Goal: Find specific page/section: Find specific page/section

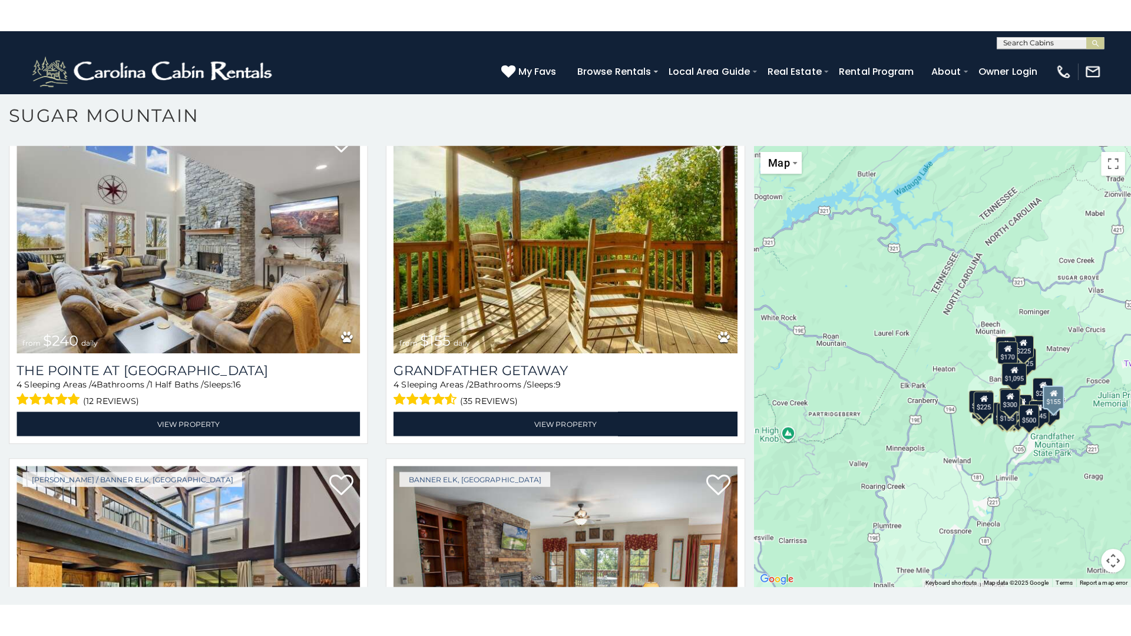
scroll to position [3533, 0]
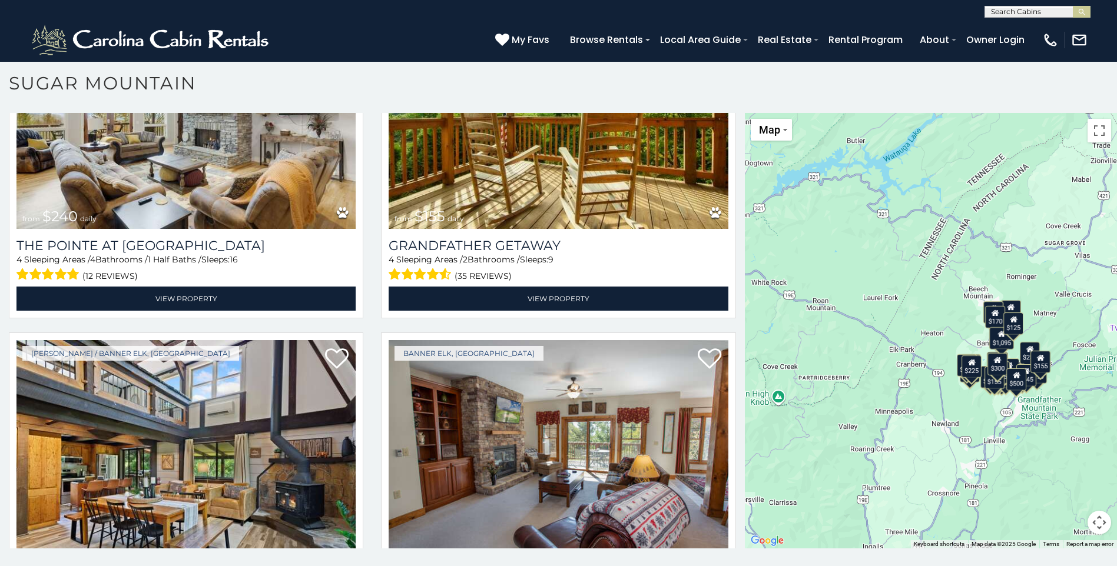
click at [949, 426] on div "$375 $350 $350 $200 $375 $195 $265 $190 $175 $155 $290 $345 $175 $1,095 $195 $2…" at bounding box center [931, 331] width 372 height 436
drag, startPoint x: 1094, startPoint y: 130, endPoint x: 1096, endPoint y: 173, distance: 43.6
click at [1094, 130] on button "Toggle fullscreen view" at bounding box center [1100, 131] width 24 height 24
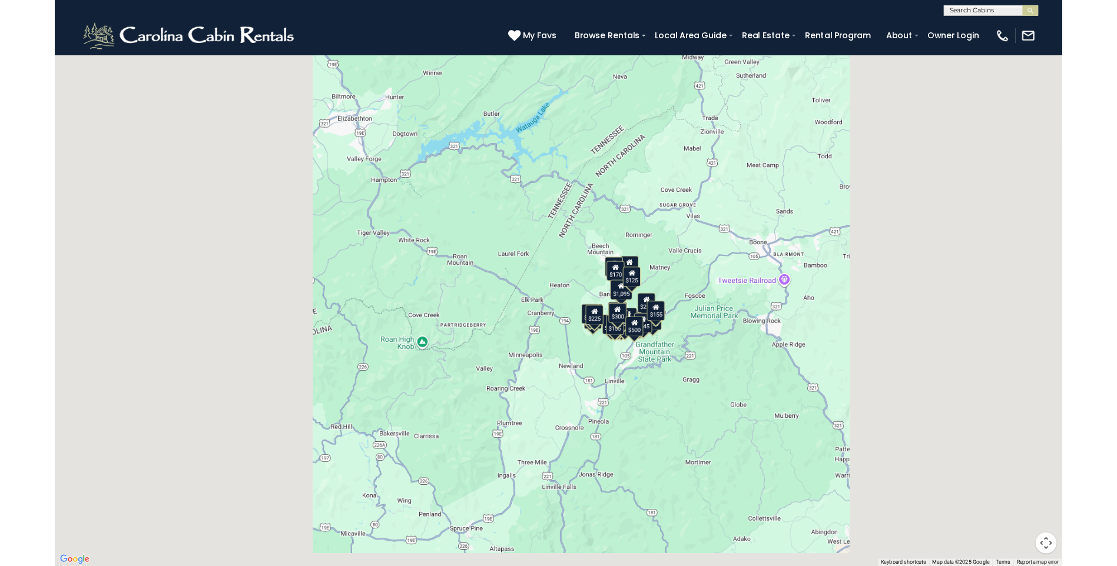
scroll to position [3576, 0]
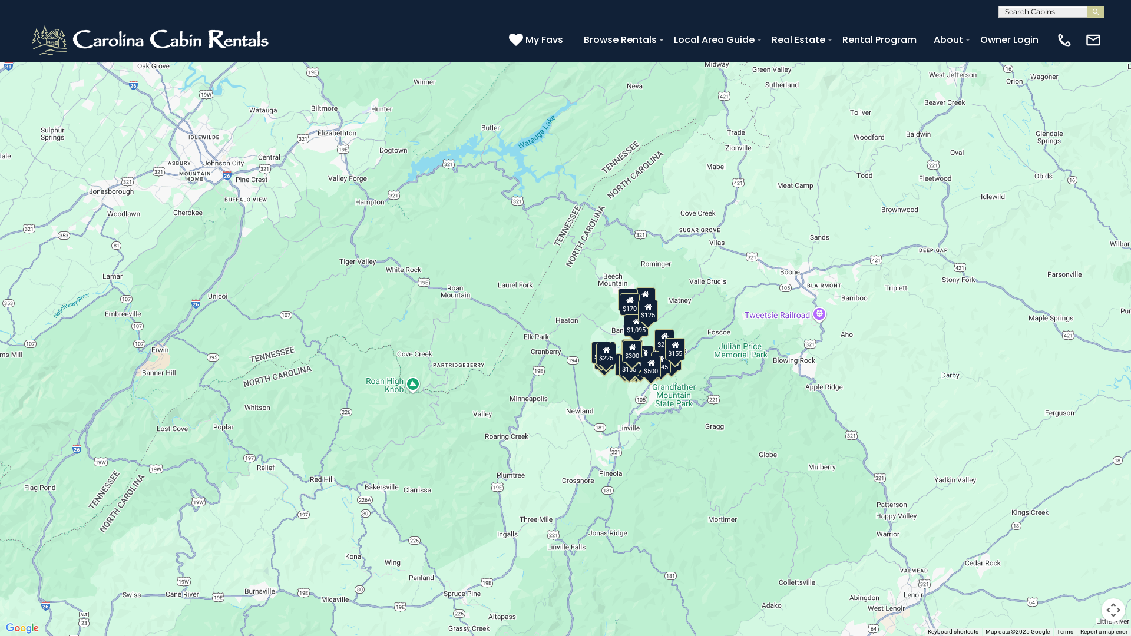
click at [552, 370] on div "$375 $350 $350 $200 $375 $195 $265 $190 $175 $155 $290 $345 $175 $1,095 $195 $2…" at bounding box center [565, 318] width 1131 height 636
click at [1110, 566] on button "Map camera controls" at bounding box center [1113, 610] width 24 height 24
click at [1085, 566] on button "Zoom out" at bounding box center [1084, 610] width 24 height 24
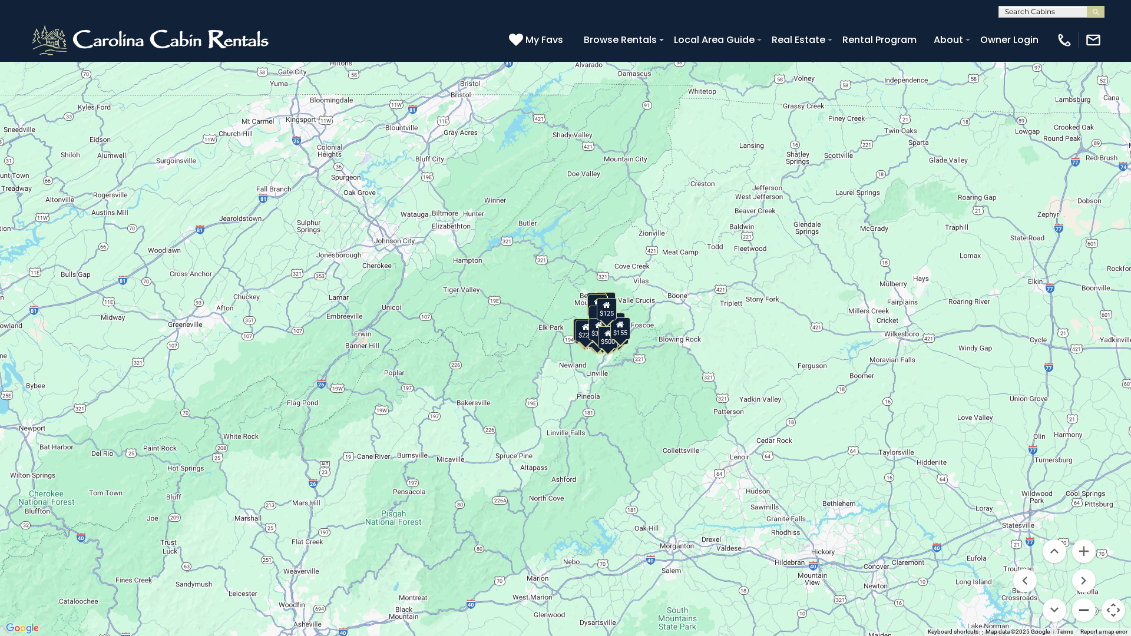
click at [1085, 566] on button "Zoom out" at bounding box center [1084, 610] width 24 height 24
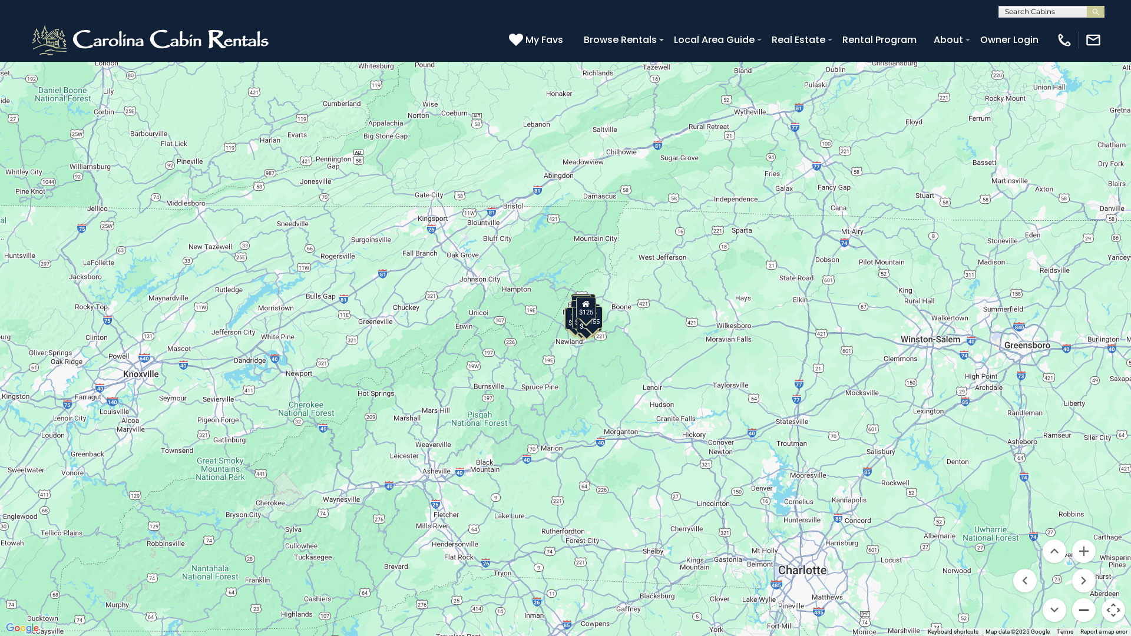
click at [1085, 566] on button "Zoom out" at bounding box center [1084, 610] width 24 height 24
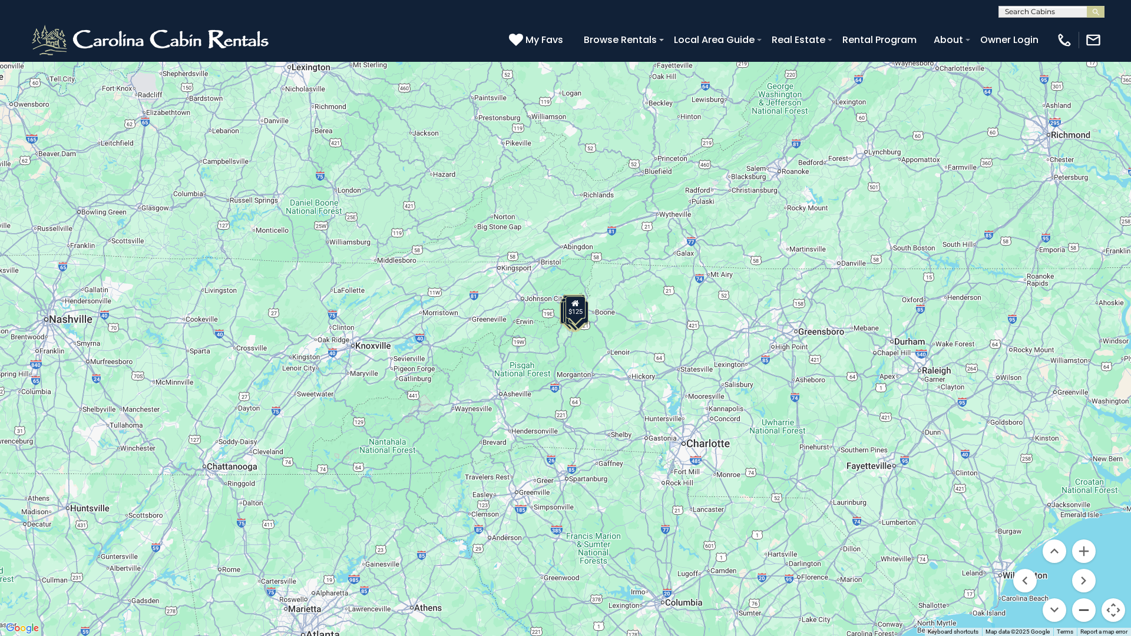
click at [1085, 566] on button "Zoom out" at bounding box center [1084, 610] width 24 height 24
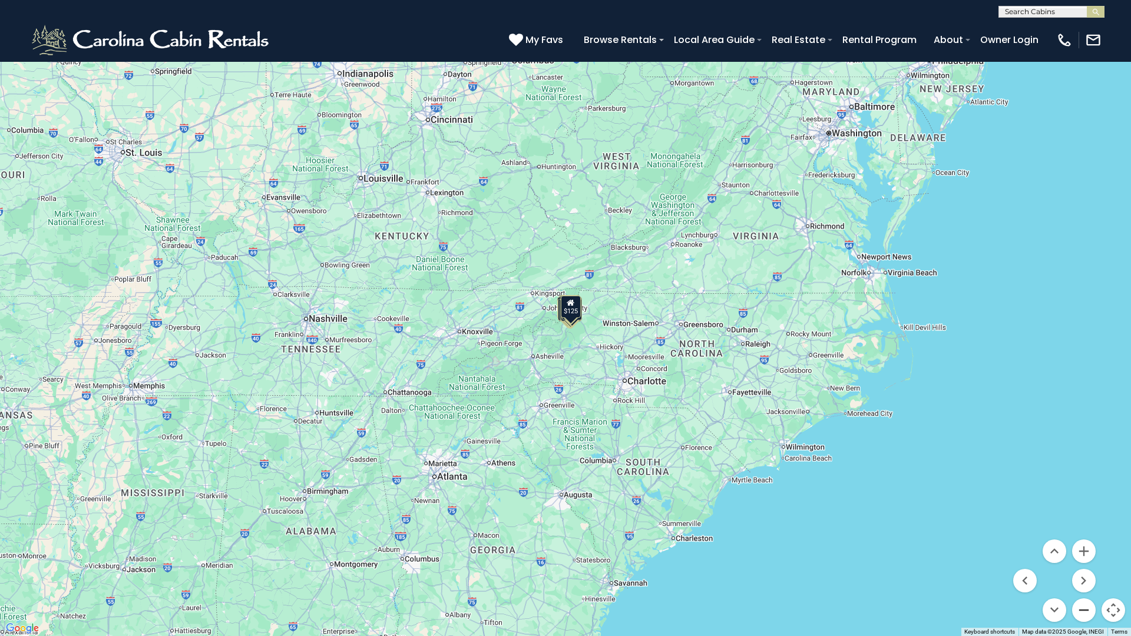
click at [1085, 566] on button "Zoom out" at bounding box center [1084, 610] width 24 height 24
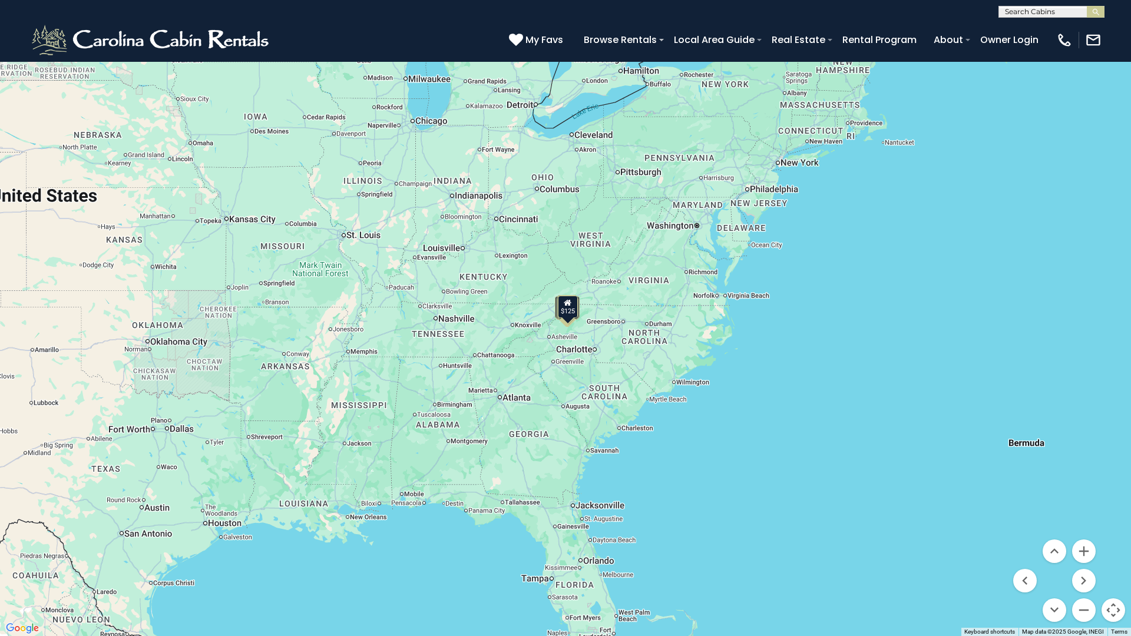
click at [1114, 9] on button "Toggle fullscreen view" at bounding box center [1113, 18] width 24 height 24
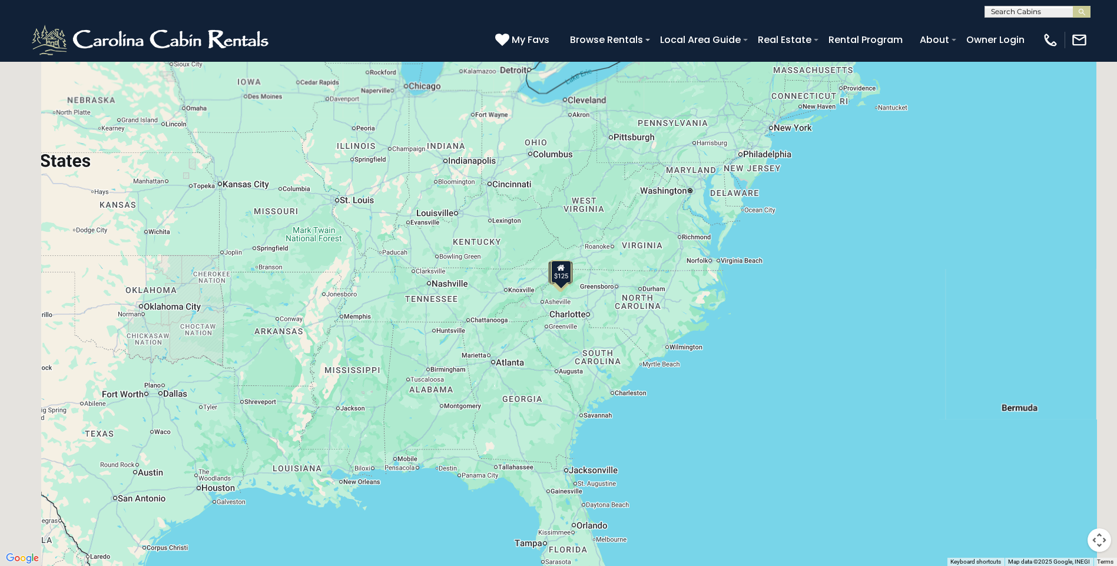
scroll to position [3533, 0]
